Goal: Task Accomplishment & Management: Use online tool/utility

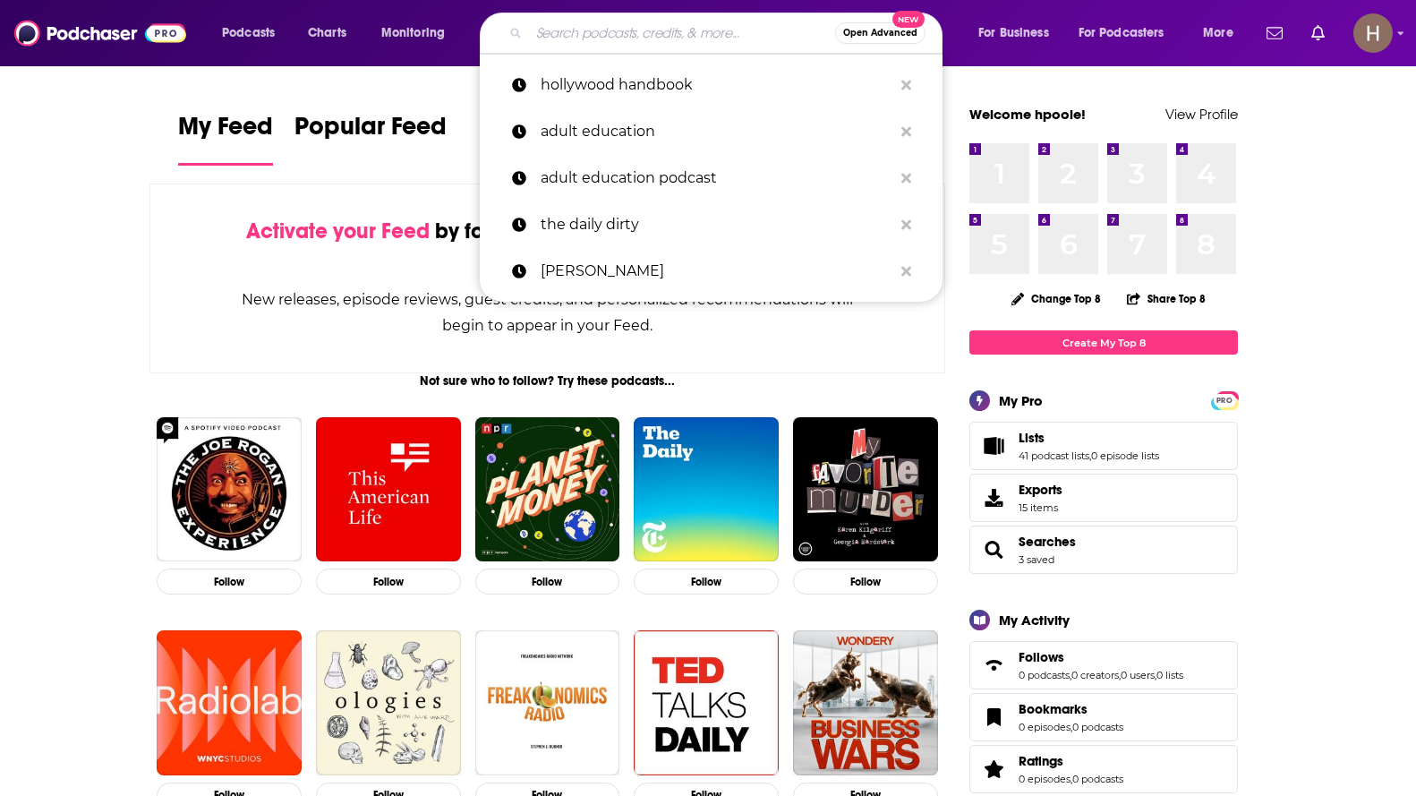
click at [687, 35] on input "Search podcasts, credits, & more..." at bounding box center [682, 33] width 306 height 29
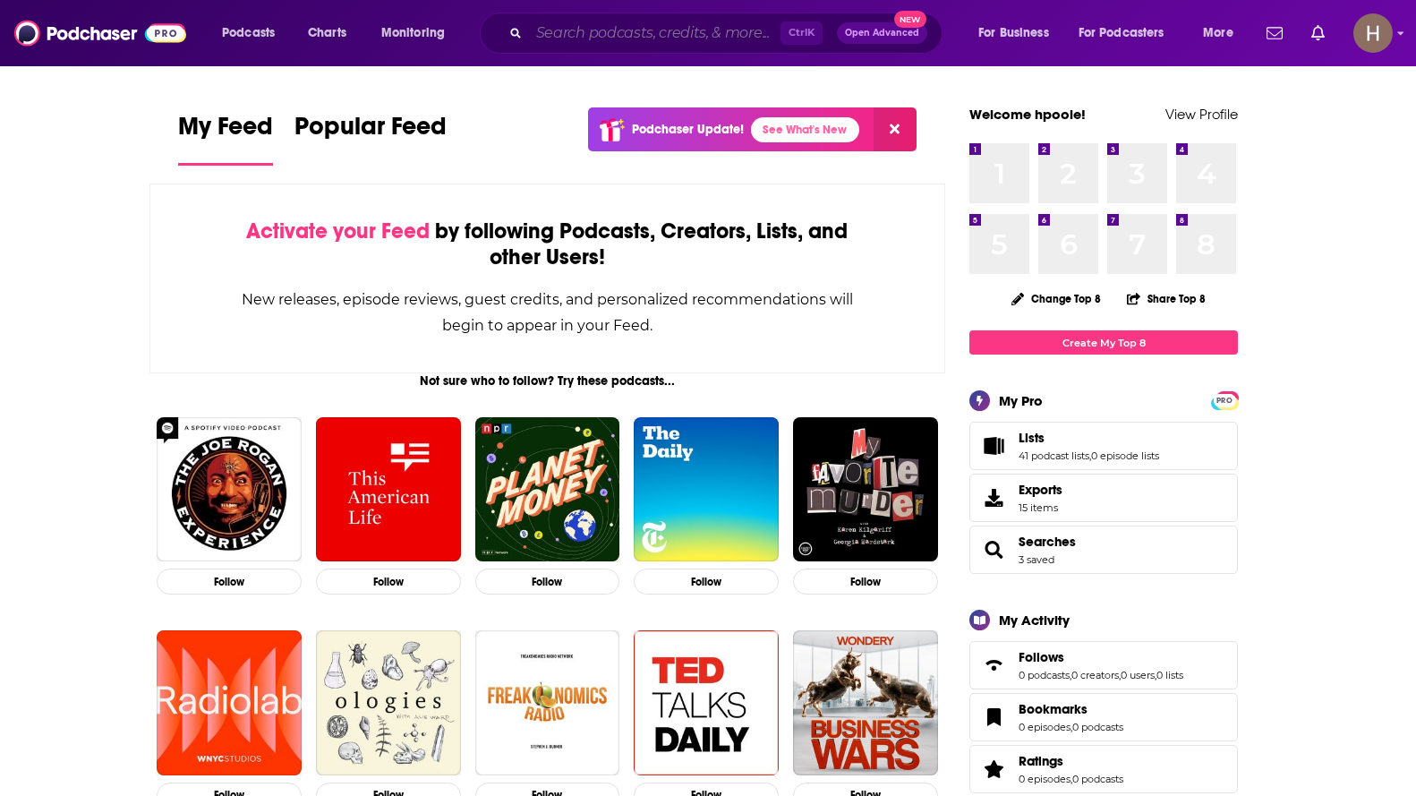
click at [563, 31] on input "Search podcasts, credits, & more..." at bounding box center [655, 33] width 252 height 29
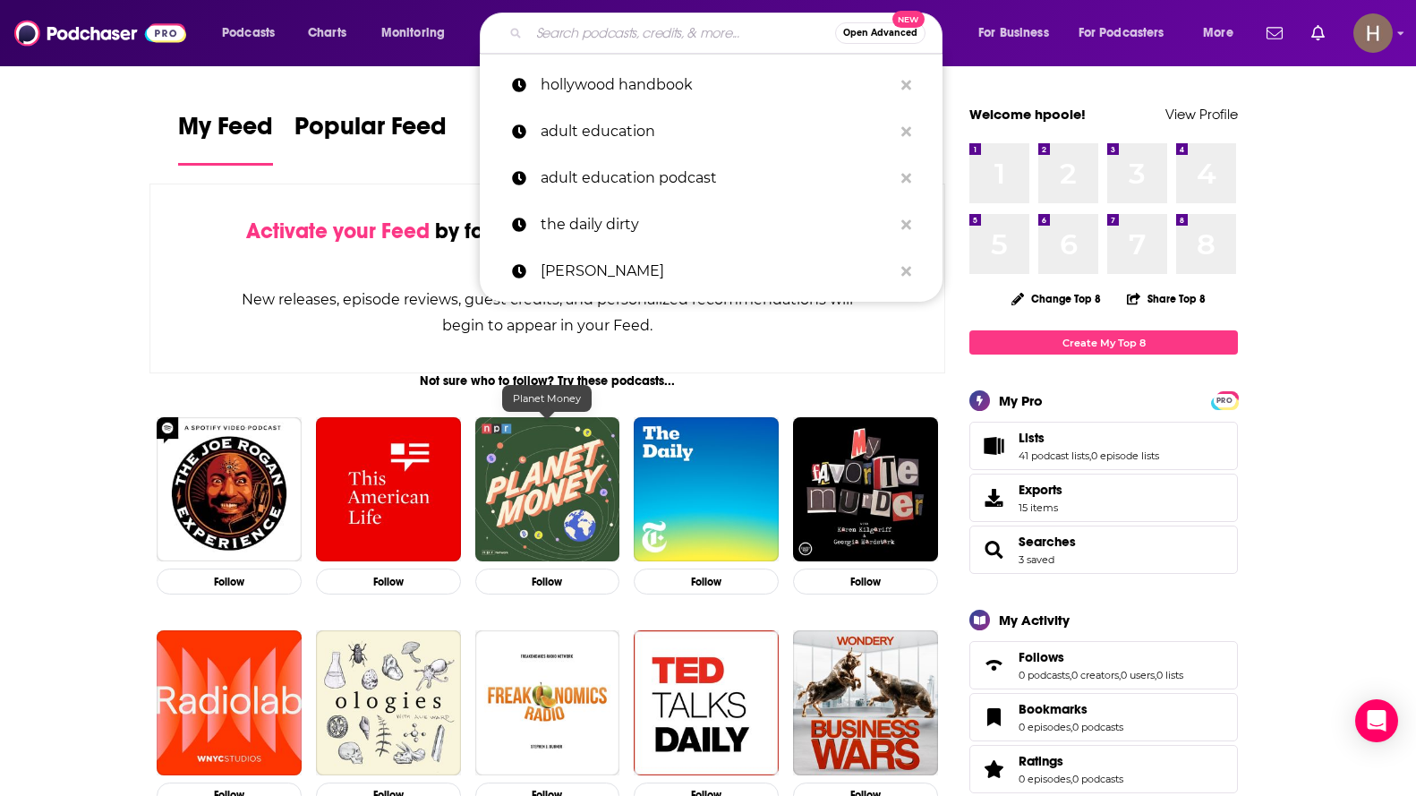
click at [553, 462] on img "Planet Money" at bounding box center [547, 489] width 145 height 145
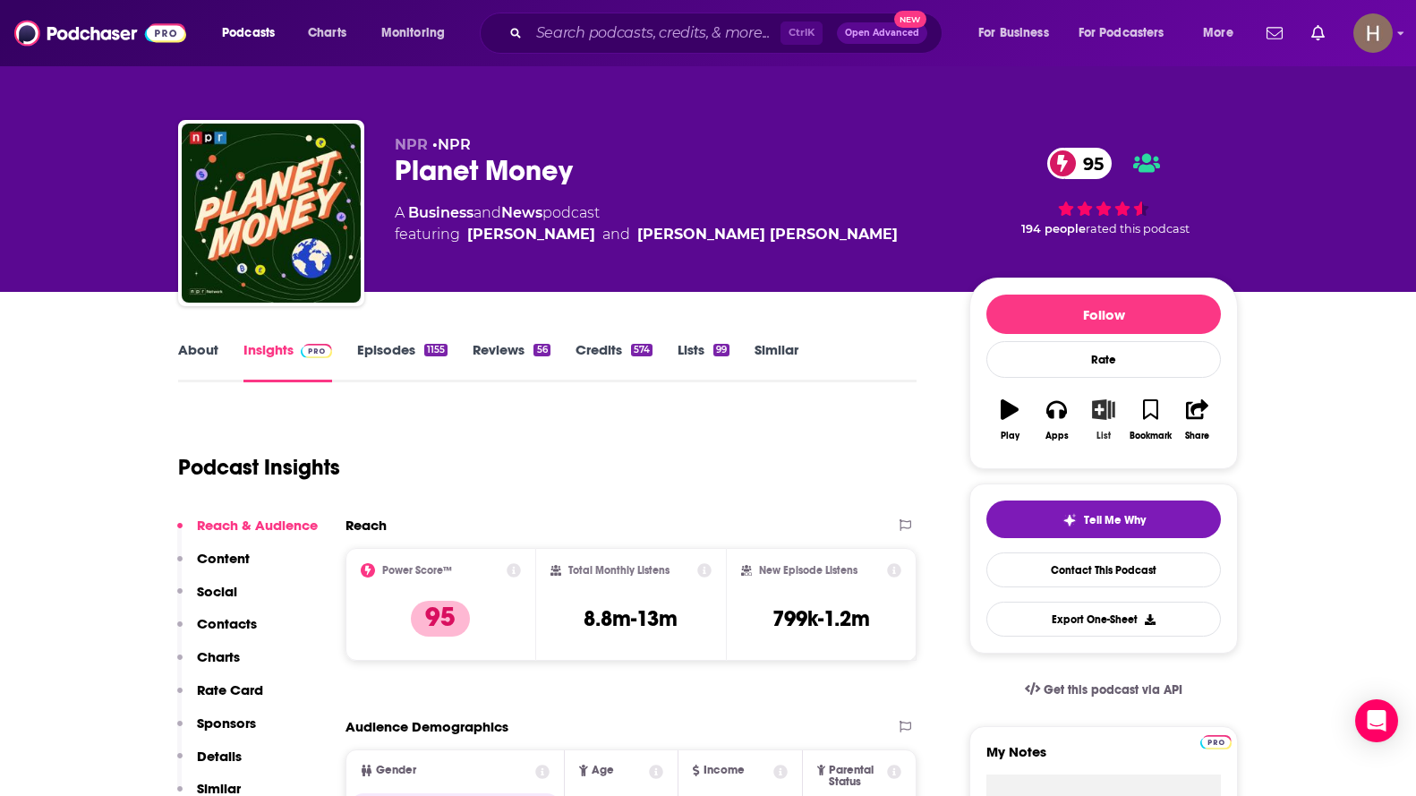
click at [1032, 405] on icon "button" at bounding box center [1104, 409] width 22 height 20
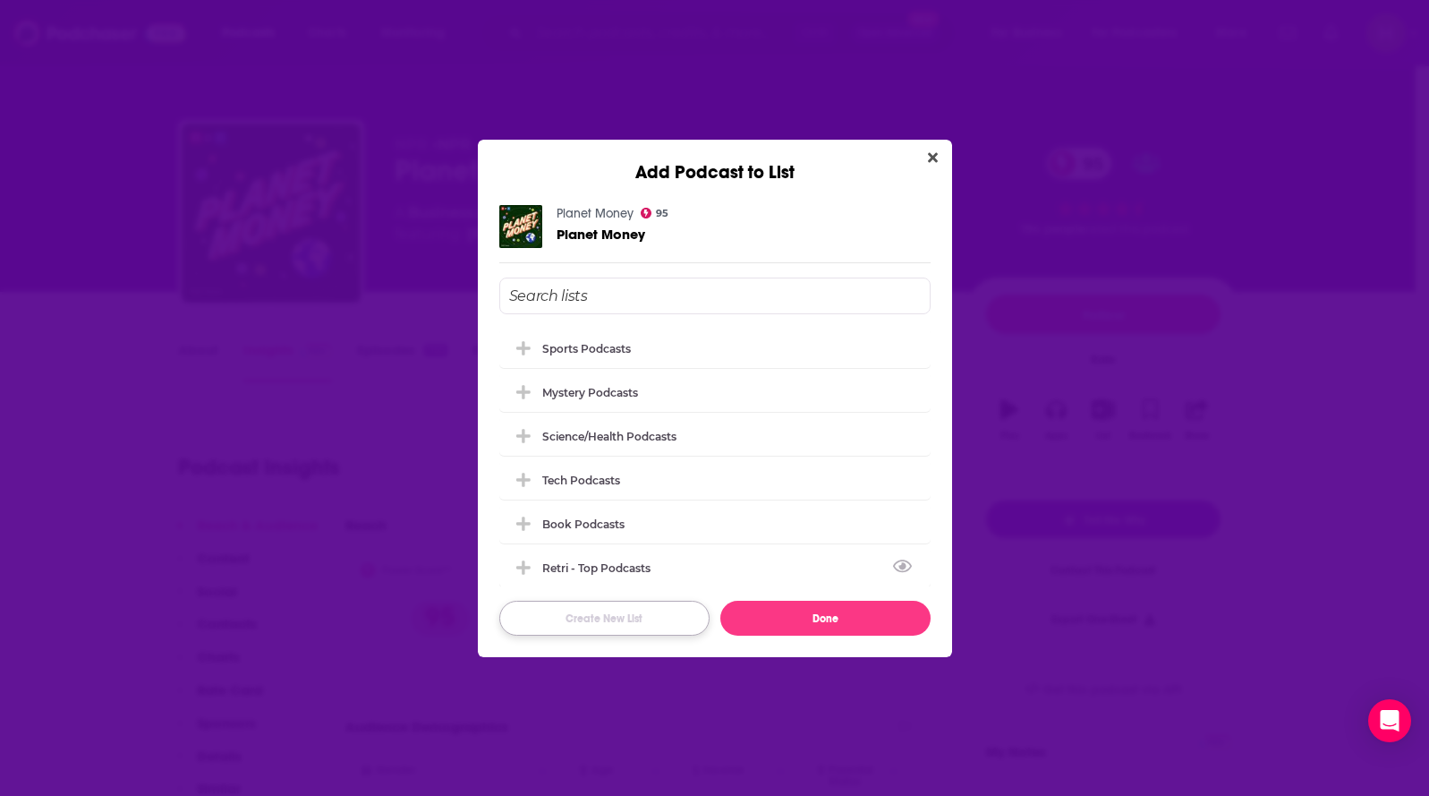
click at [659, 627] on button "Create New List" at bounding box center [604, 618] width 210 height 35
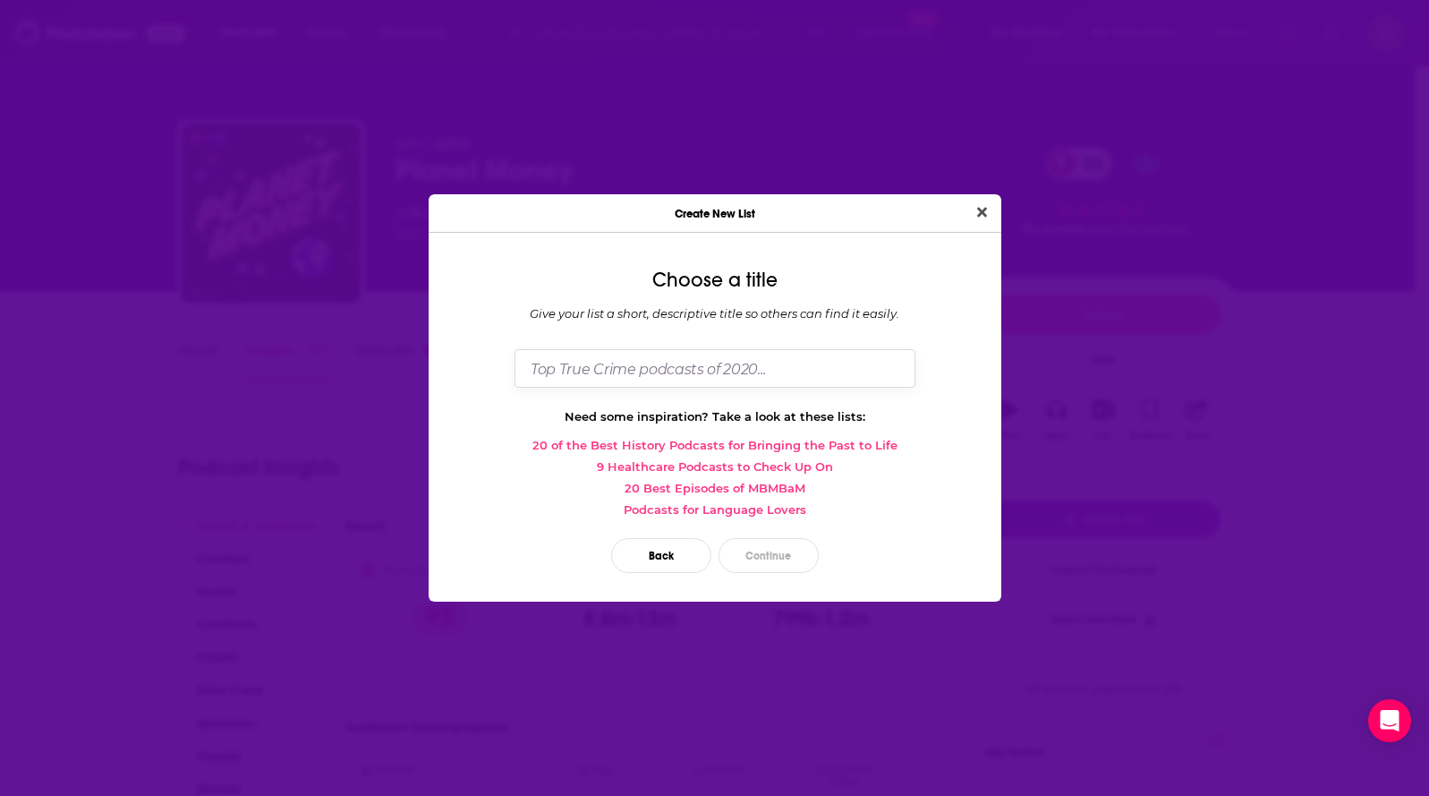
click at [640, 372] on input "Dialog" at bounding box center [715, 368] width 401 height 38
type input "[PERSON_NAME] Retribution 80+"
click at [775, 557] on button "Continue" at bounding box center [769, 555] width 100 height 35
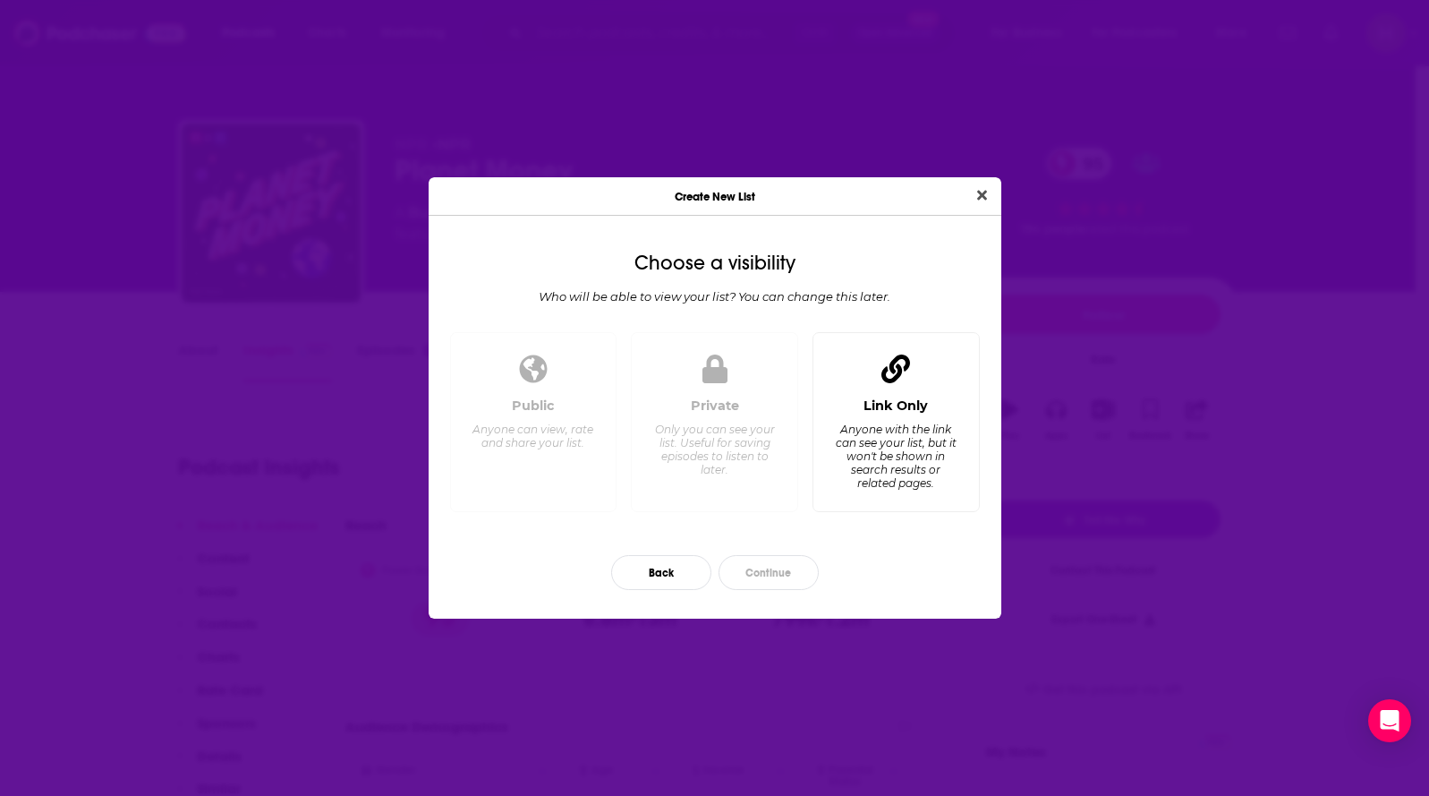
click at [937, 470] on div "Anyone with the link can see your list, but it won't be shown in search results…" at bounding box center [895, 455] width 123 height 67
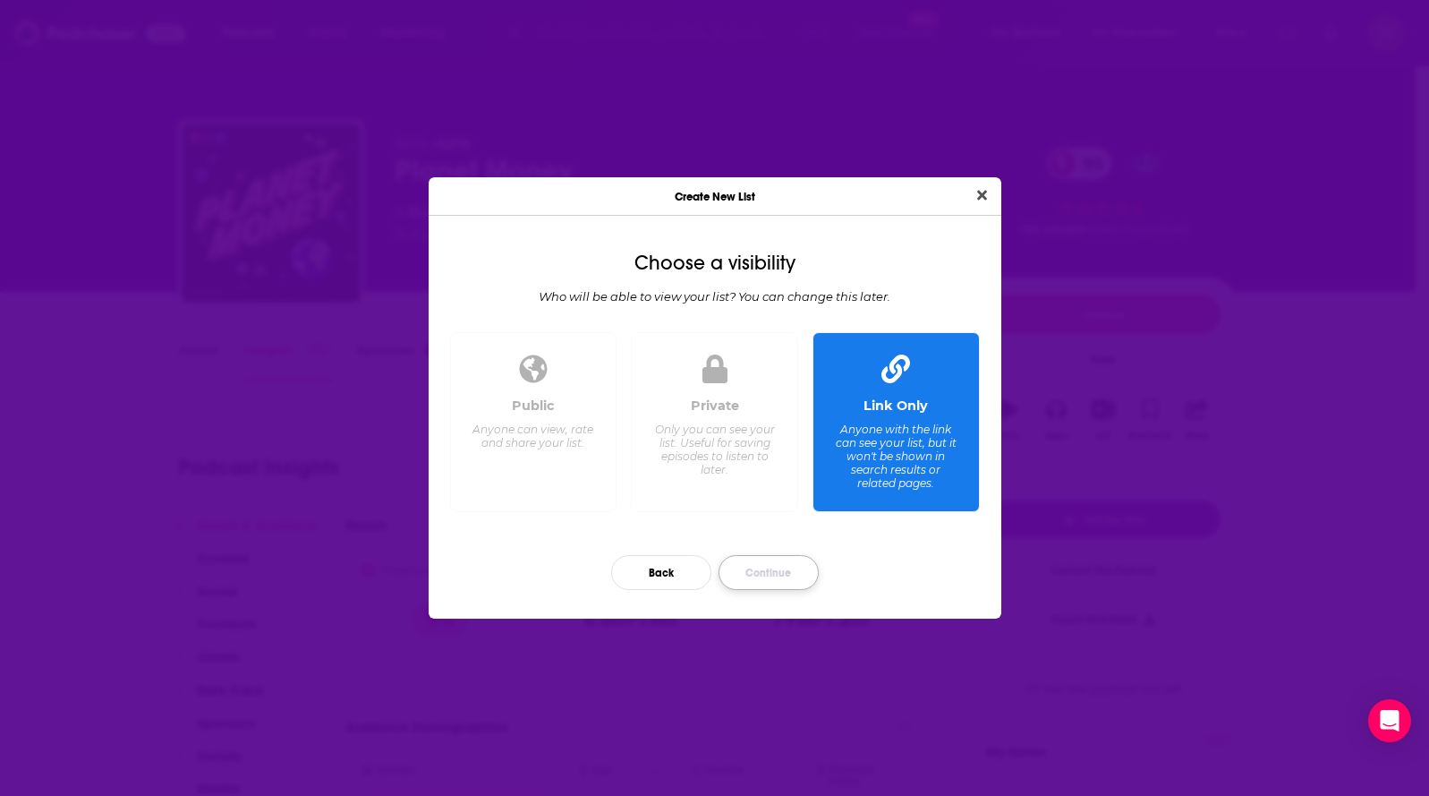
click at [771, 574] on button "Continue" at bounding box center [769, 572] width 100 height 35
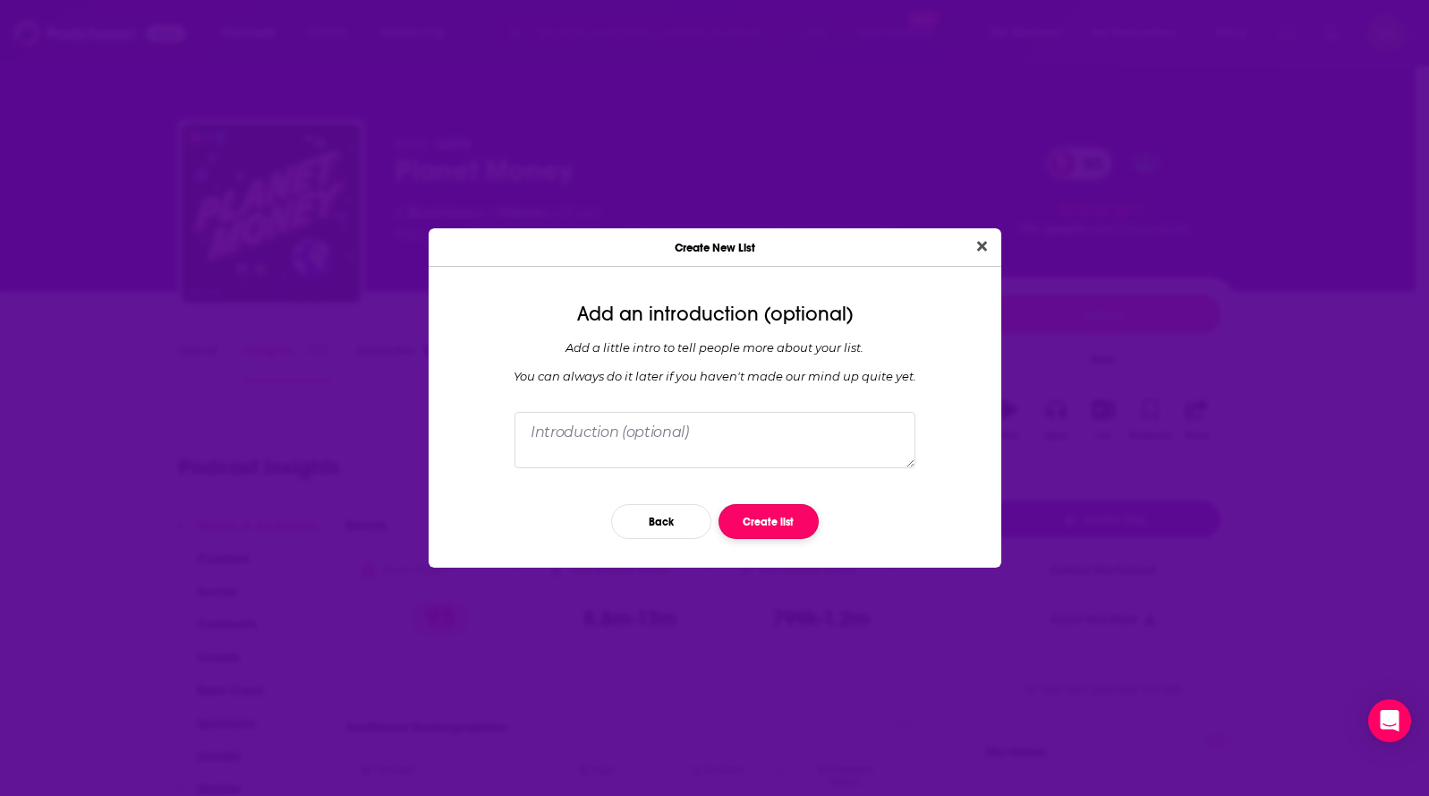
click at [772, 527] on button "Create list" at bounding box center [769, 521] width 100 height 35
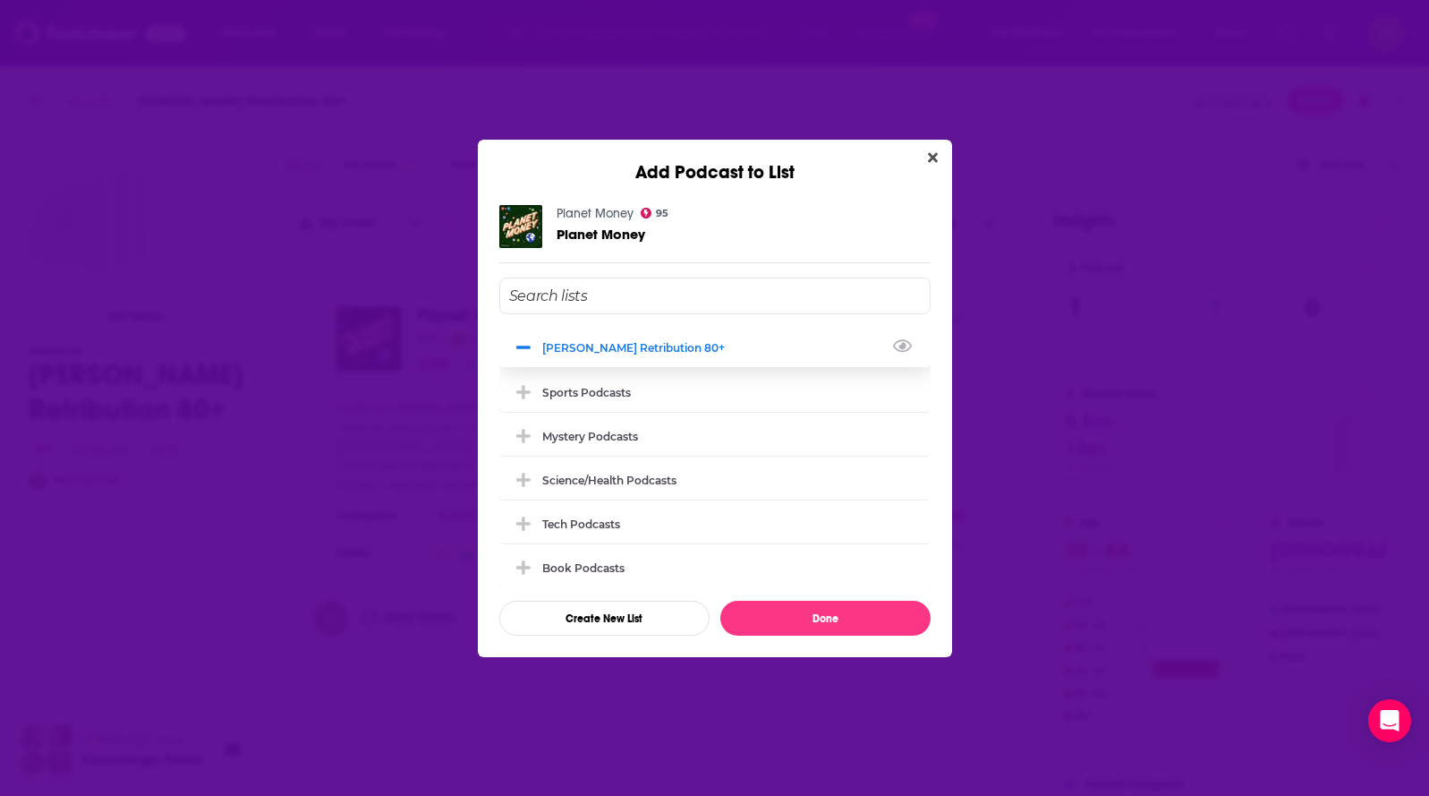
click at [526, 355] on span "Add Podcast To List" at bounding box center [524, 347] width 17 height 17
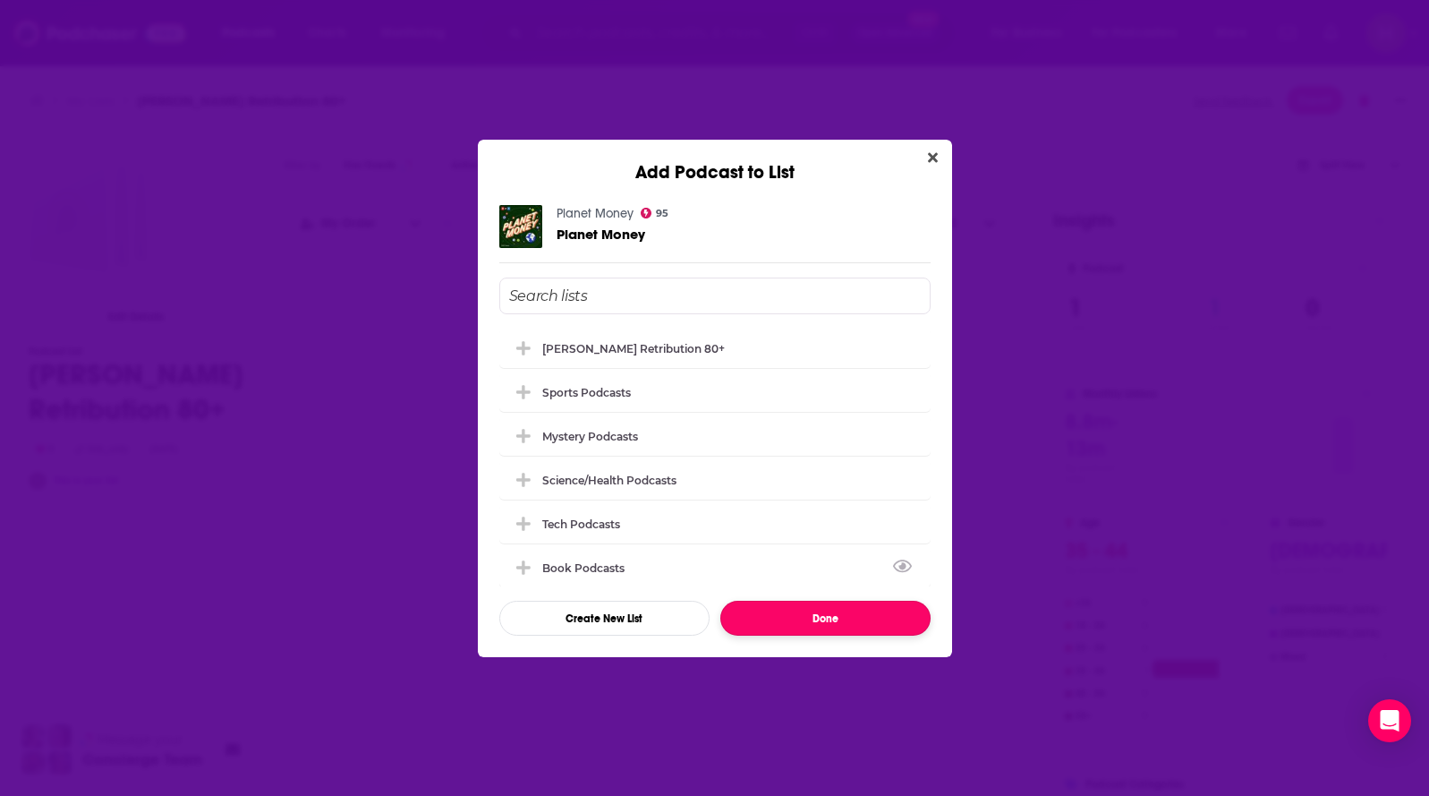
click at [819, 619] on button "Done" at bounding box center [826, 618] width 210 height 35
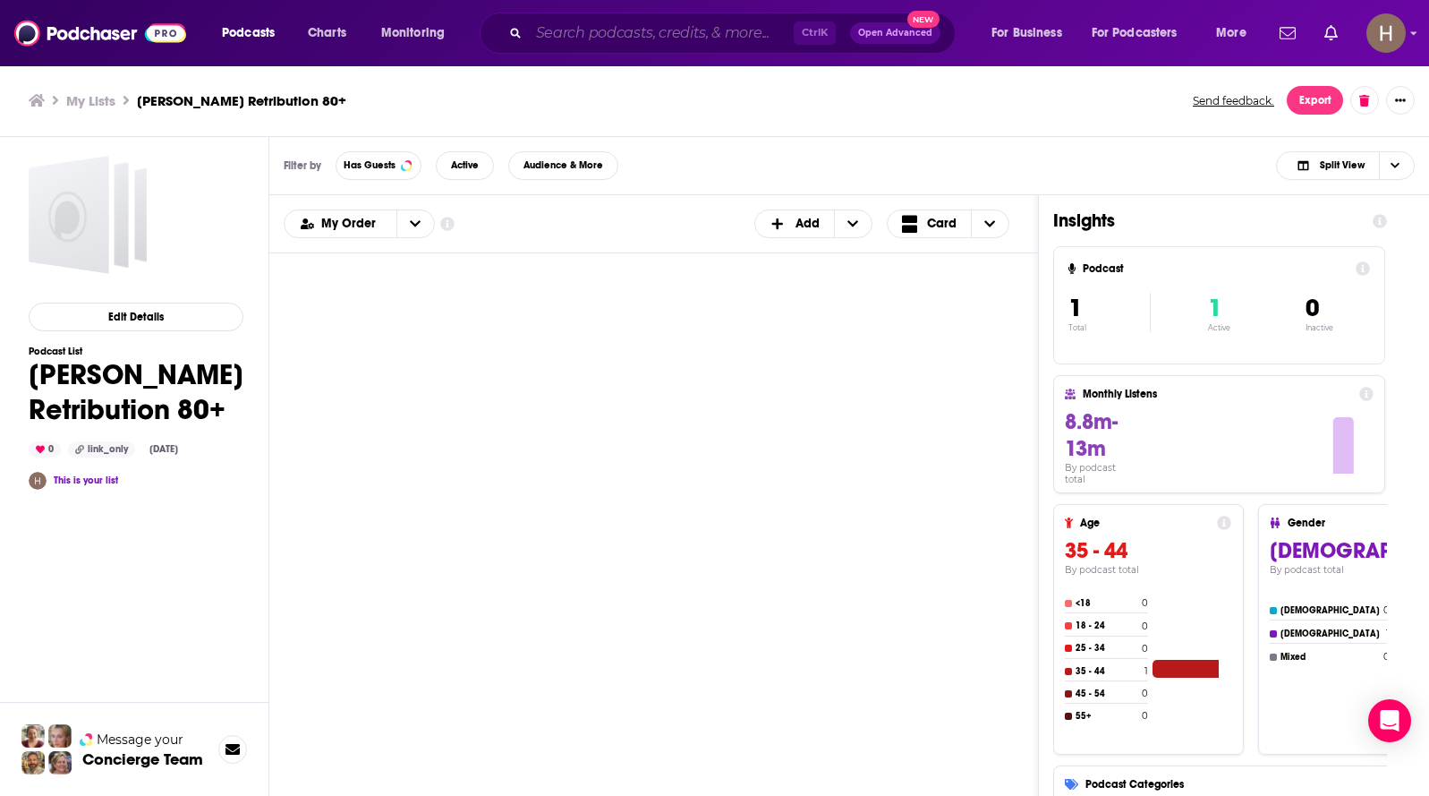
click at [679, 35] on input "Search podcasts, credits, & more..." at bounding box center [661, 33] width 265 height 29
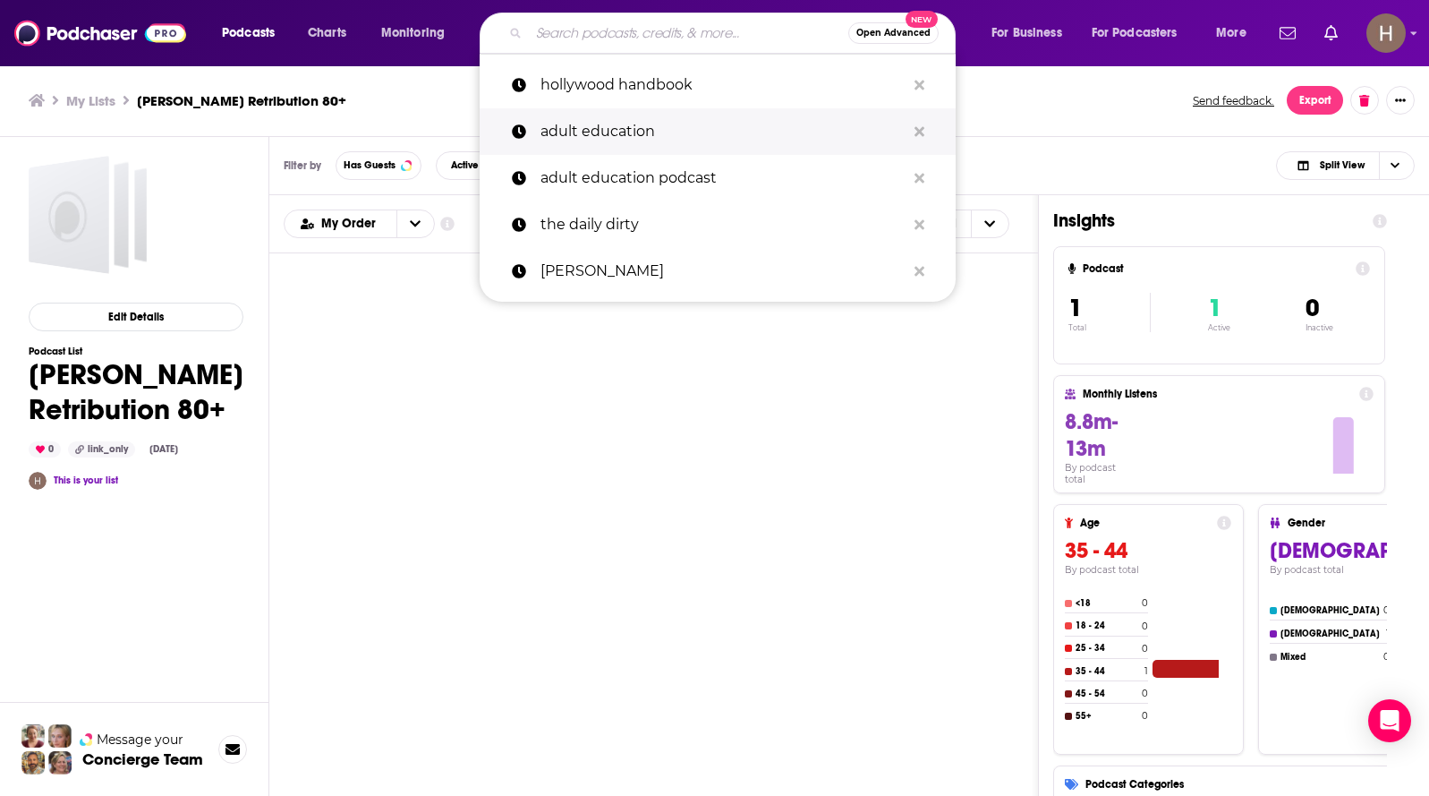
click at [732, 114] on p "adult education" at bounding box center [723, 131] width 365 height 47
type input "adult education"
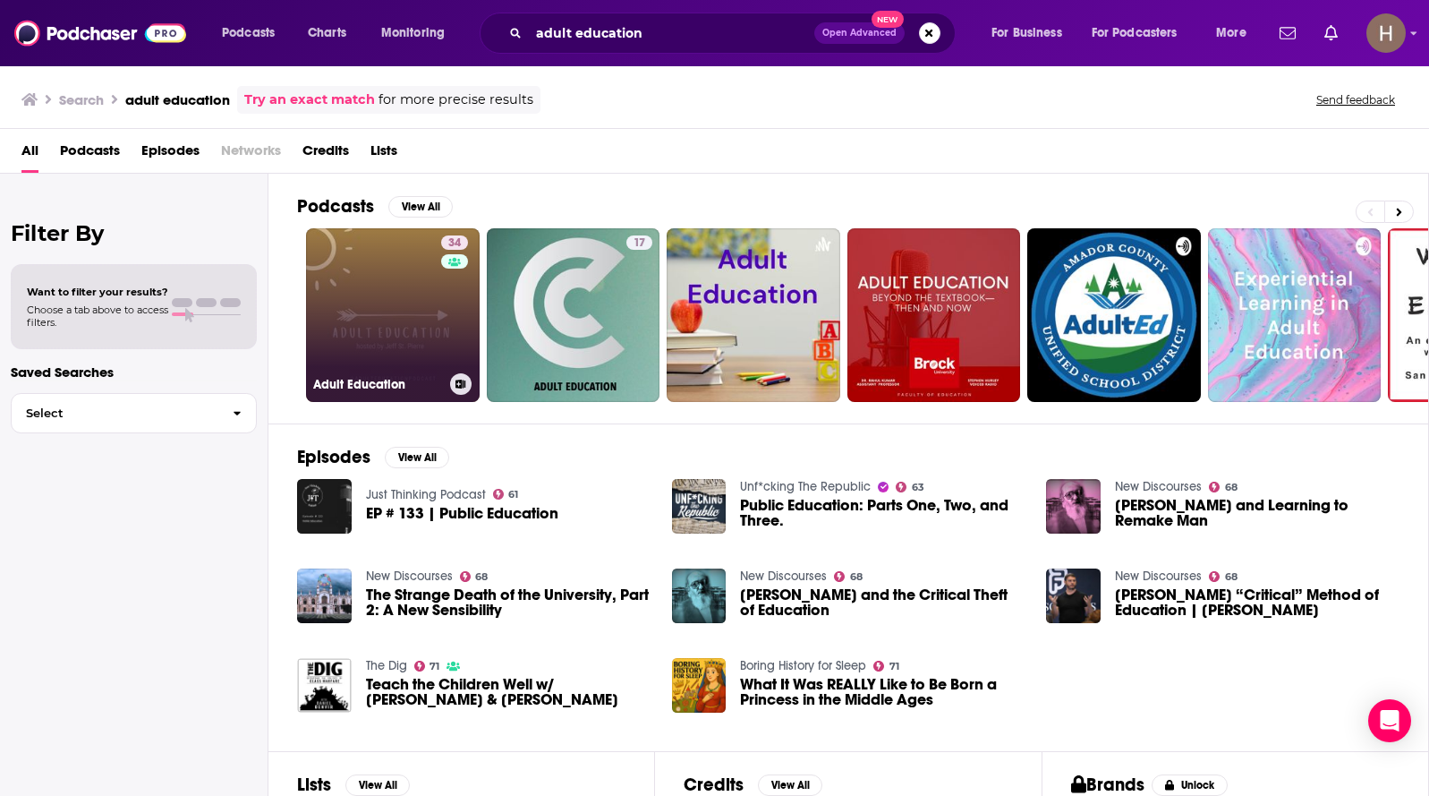
click at [462, 385] on icon at bounding box center [461, 384] width 10 height 9
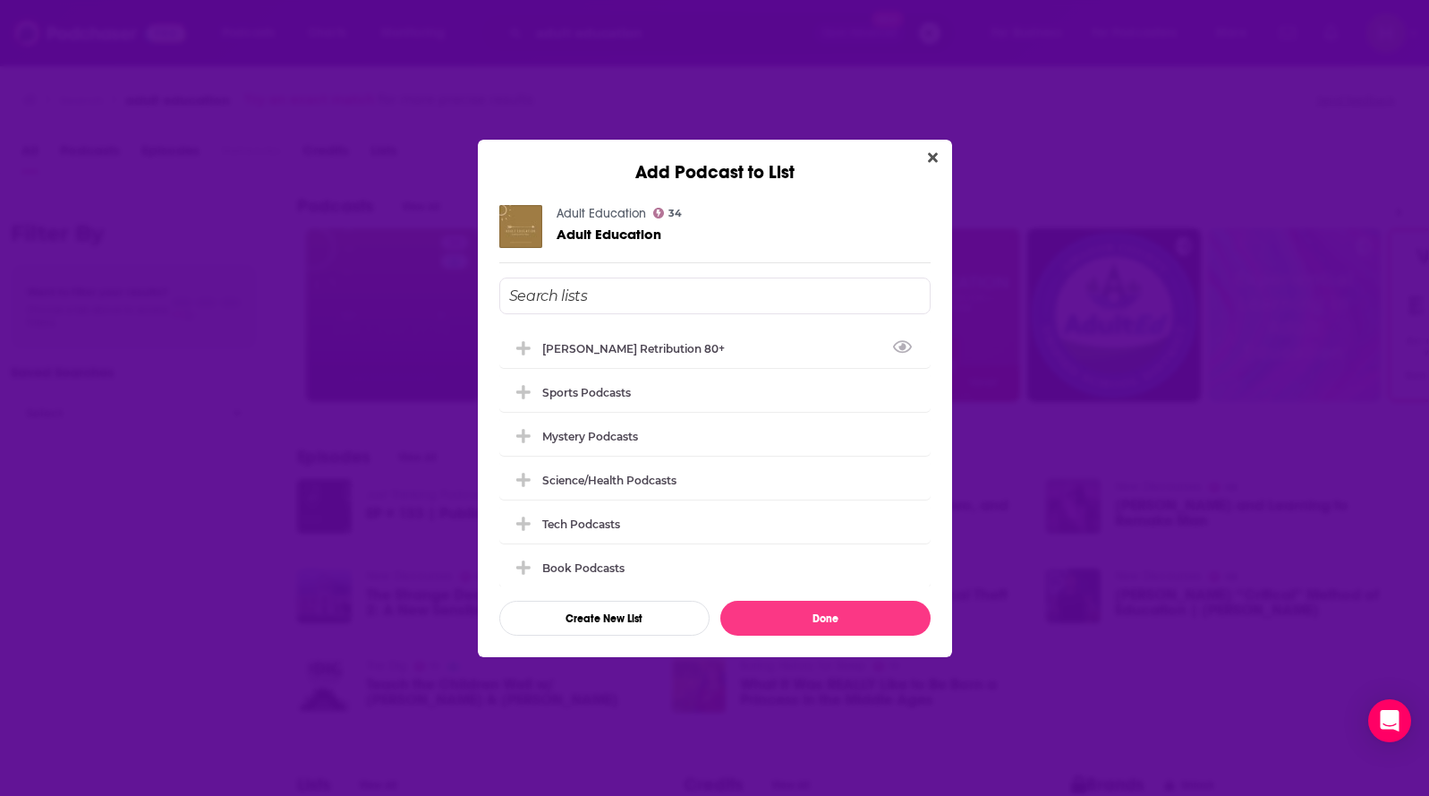
click at [924, 159] on button "Close" at bounding box center [933, 158] width 24 height 22
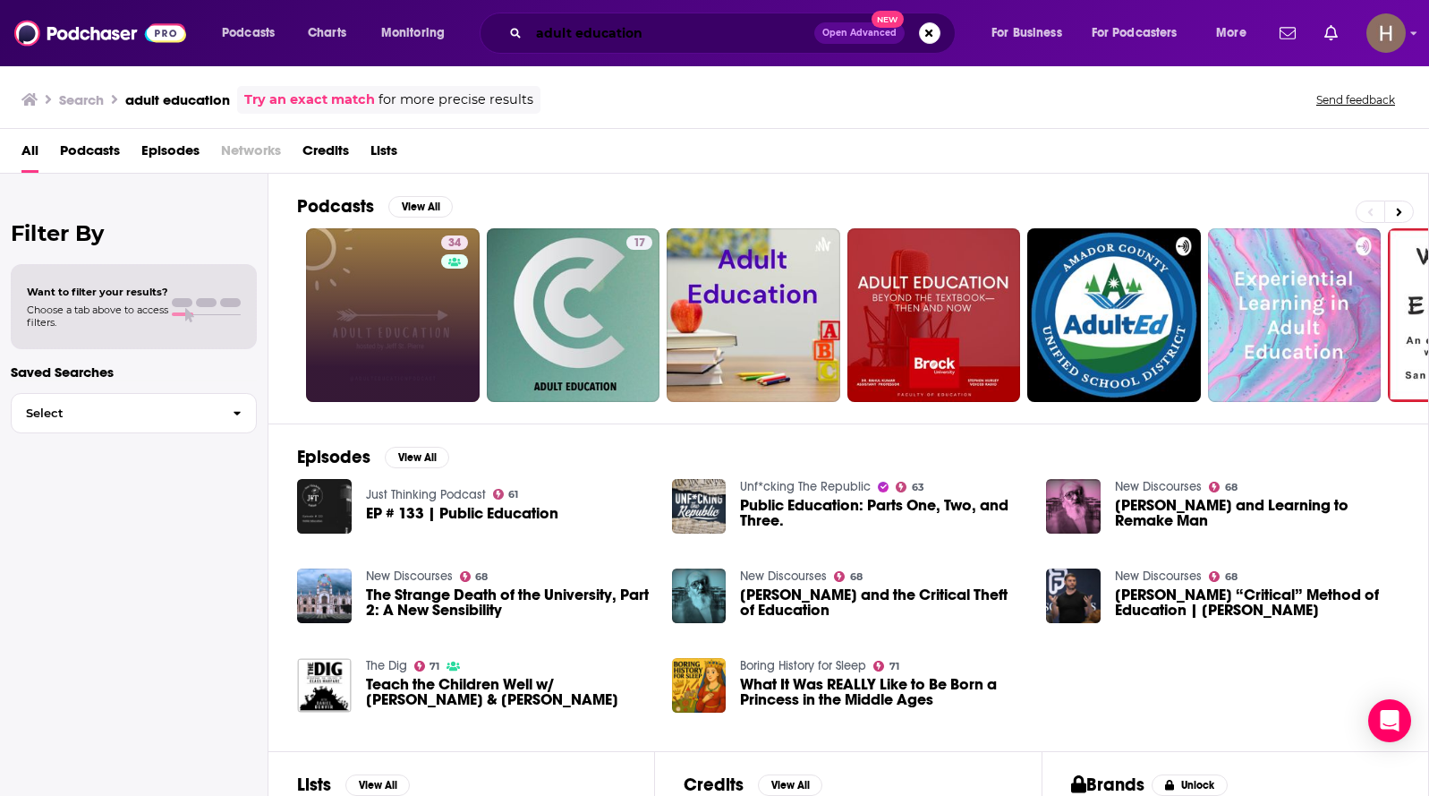
click at [656, 43] on input "adult education" at bounding box center [672, 33] width 286 height 29
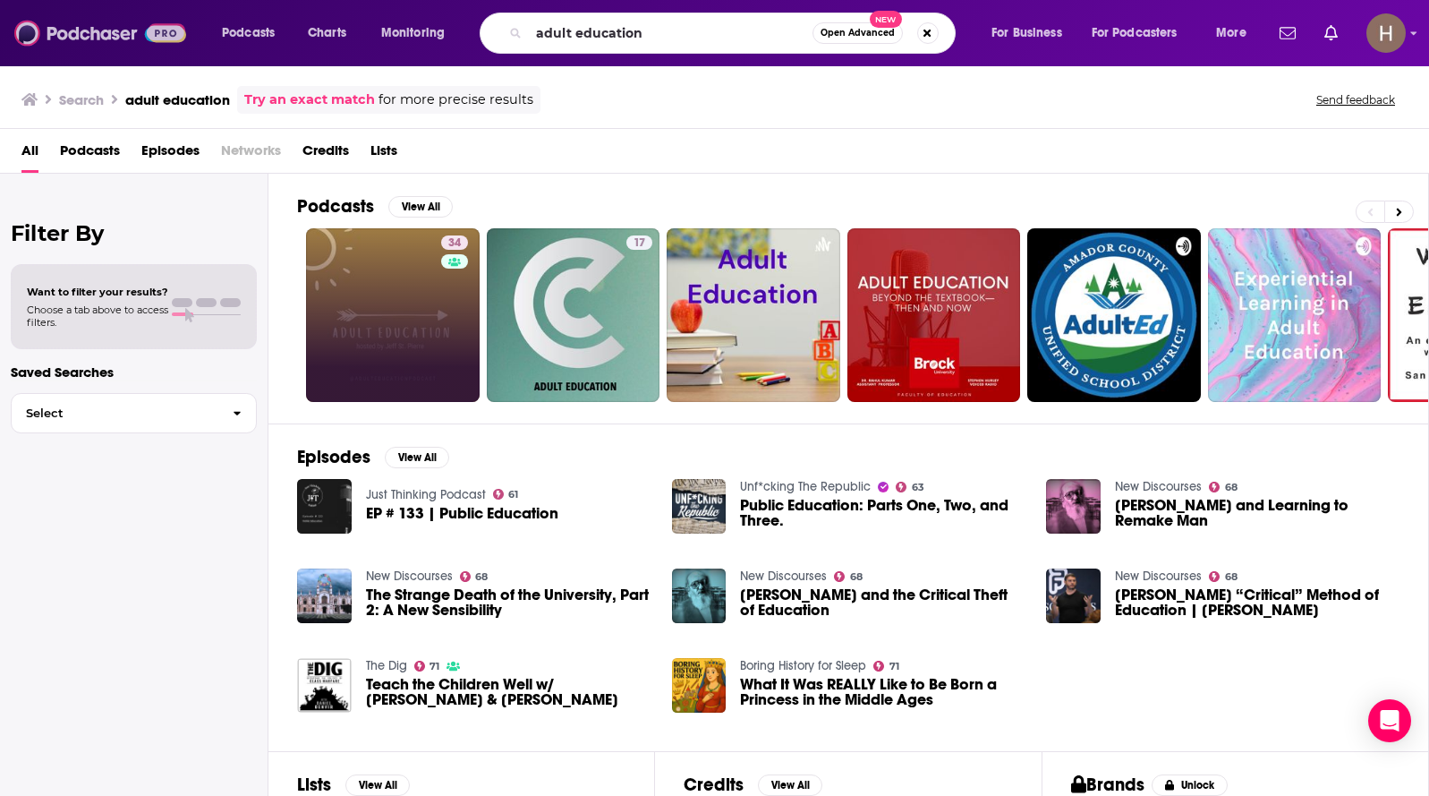
drag, startPoint x: 58, startPoint y: 21, endPoint x: 115, endPoint y: 2, distance: 59.4
click at [58, 21] on img at bounding box center [100, 33] width 172 height 34
